Goal: Task Accomplishment & Management: Use online tool/utility

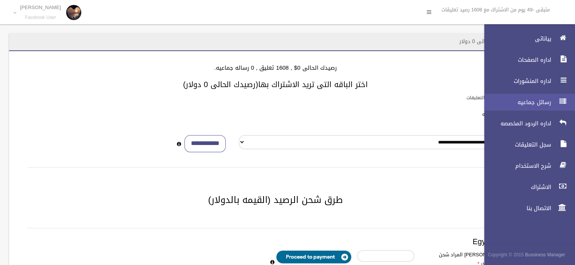
click at [554, 104] on link "رسائل جماعيه" at bounding box center [526, 102] width 97 height 17
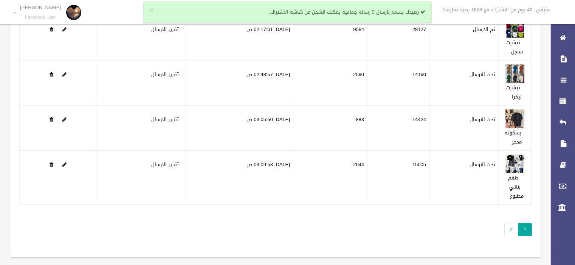
scroll to position [125, 0]
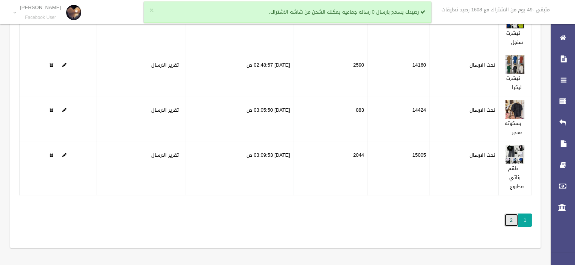
click at [515, 219] on link "2" at bounding box center [511, 219] width 14 height 13
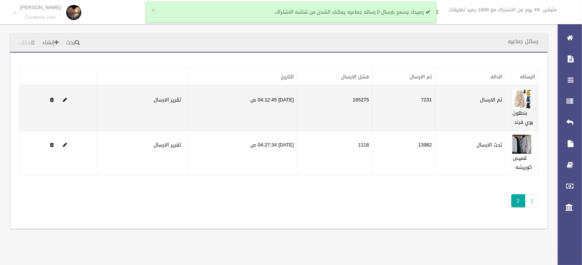
click at [364, 99] on td "165275" at bounding box center [334, 107] width 75 height 45
click at [369, 109] on td "165275" at bounding box center [334, 107] width 75 height 45
